Goal: Task Accomplishment & Management: Use online tool/utility

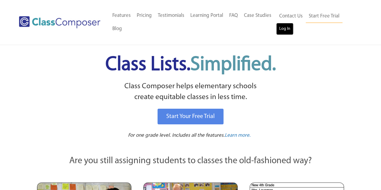
drag, startPoint x: 0, startPoint y: 0, endPoint x: 284, endPoint y: 26, distance: 284.9
click at [284, 26] on link "Log In" at bounding box center [284, 29] width 17 height 12
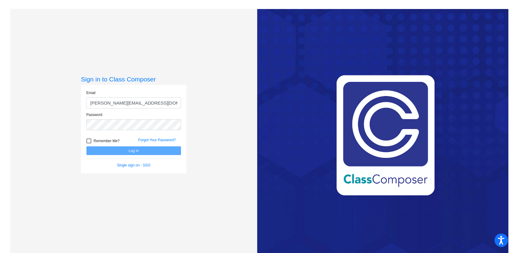
type input "[PERSON_NAME][EMAIL_ADDRESS][DOMAIN_NAME]"
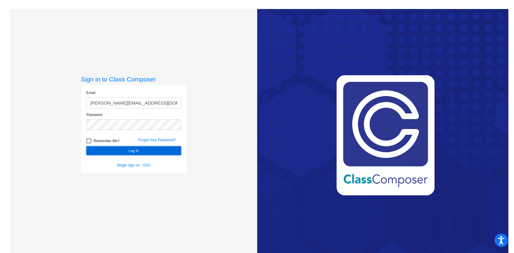
click at [154, 152] on button "Log In" at bounding box center [133, 151] width 94 height 9
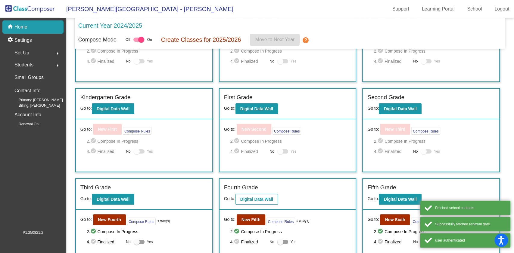
scroll to position [101, 0]
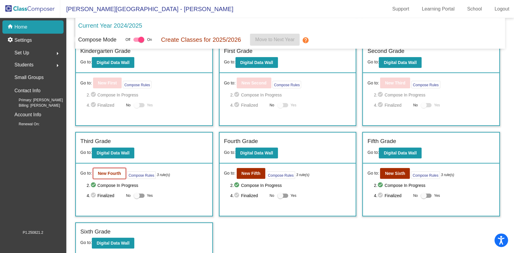
click at [109, 174] on b "New Fourth" at bounding box center [109, 173] width 23 height 5
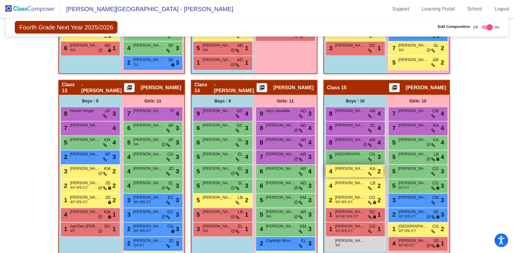
scroll to position [1043, 0]
